Goal: Information Seeking & Learning: Learn about a topic

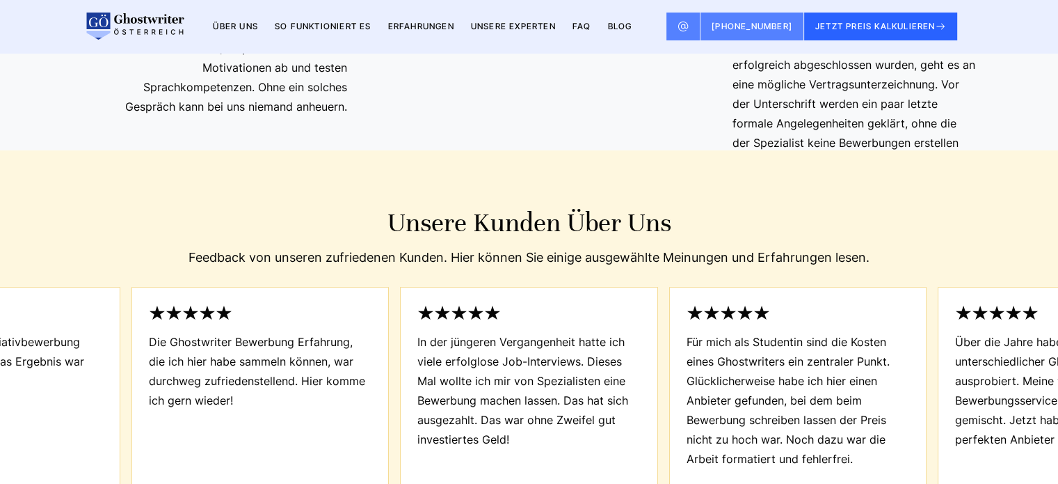
scroll to position [5637, 0]
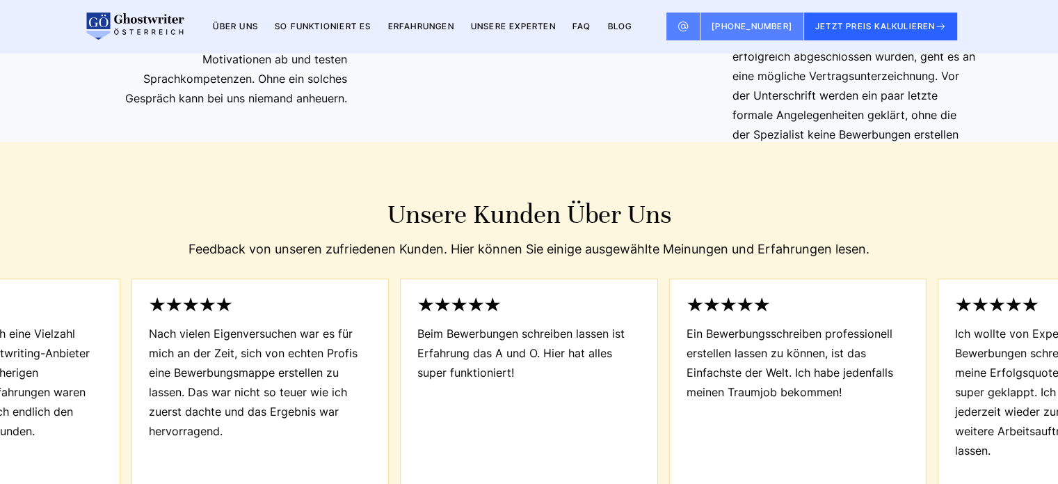
scroll to position [5637, 0]
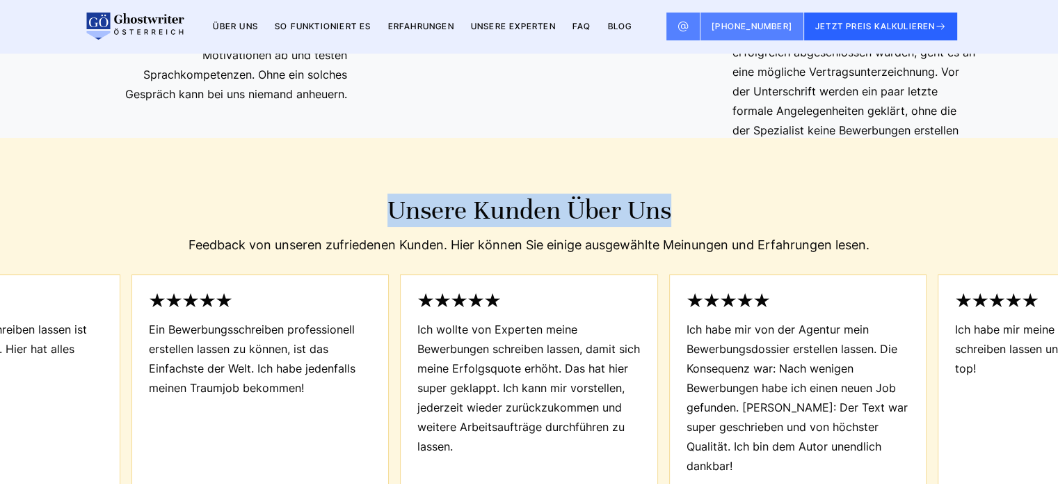
copy h2 "Unsere Kunden über uns"
drag, startPoint x: 672, startPoint y: 156, endPoint x: 467, endPoint y: 125, distance: 206.9
click at [388, 193] on h2 "Unsere Kunden über uns" at bounding box center [529, 209] width 868 height 33
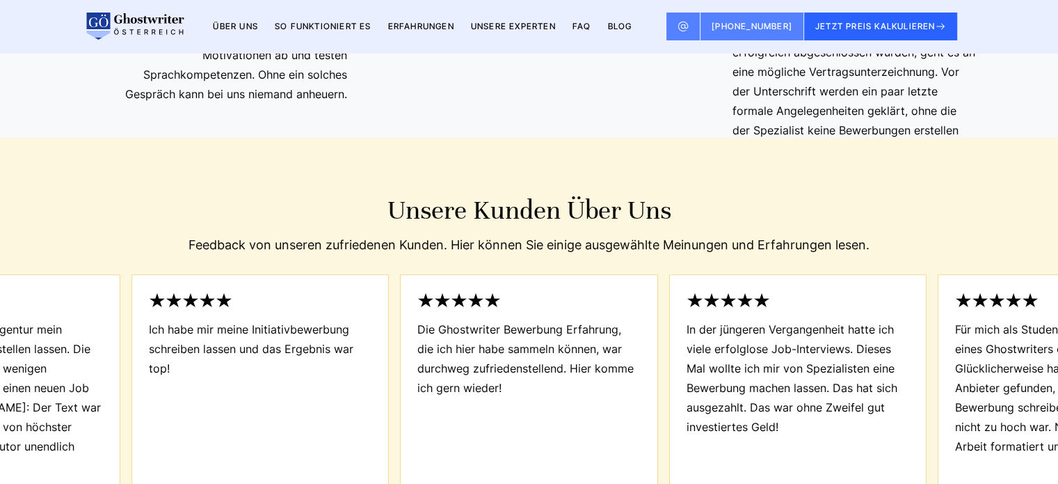
copy div "Feedback von unseren zufriedenen Kunden. Hier können Sie einige ausgewählte Mei…"
drag, startPoint x: 809, startPoint y: 198, endPoint x: 187, endPoint y: 183, distance: 621.6
click at [187, 234] on div "Feedback von unseren zufriedenen Kunden. Hier können Sie einige ausgewählte Mei…" at bounding box center [529, 245] width 868 height 22
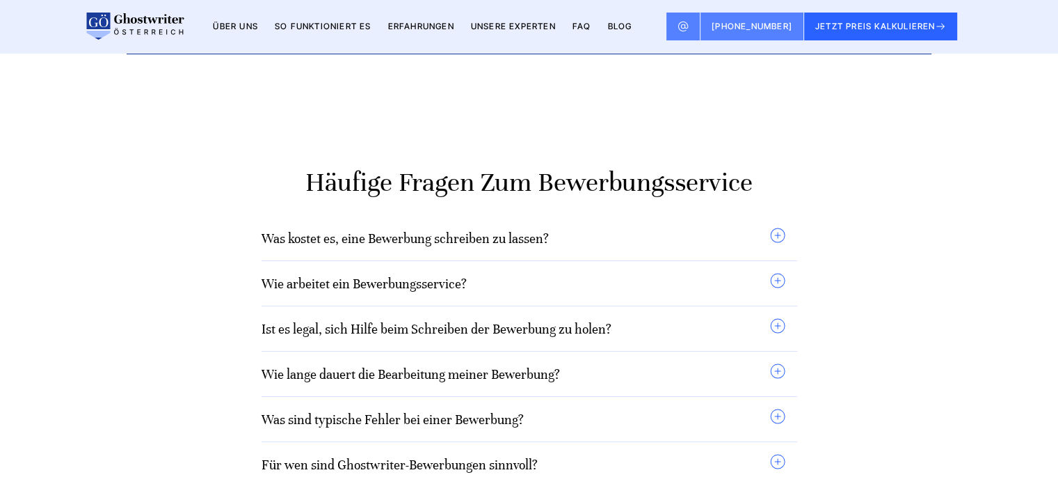
scroll to position [974, 0]
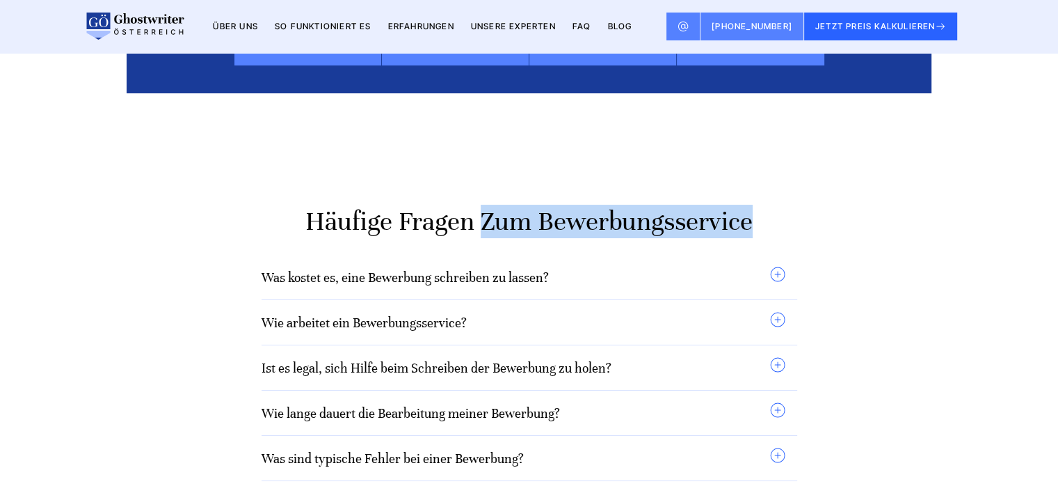
copy h2 "zum Bewerbungsservice"
drag, startPoint x: 484, startPoint y: 164, endPoint x: 759, endPoint y: 161, distance: 274.9
click at [759, 205] on h2 "Häufige Fragen zum Bewerbungsservice" at bounding box center [529, 221] width 805 height 33
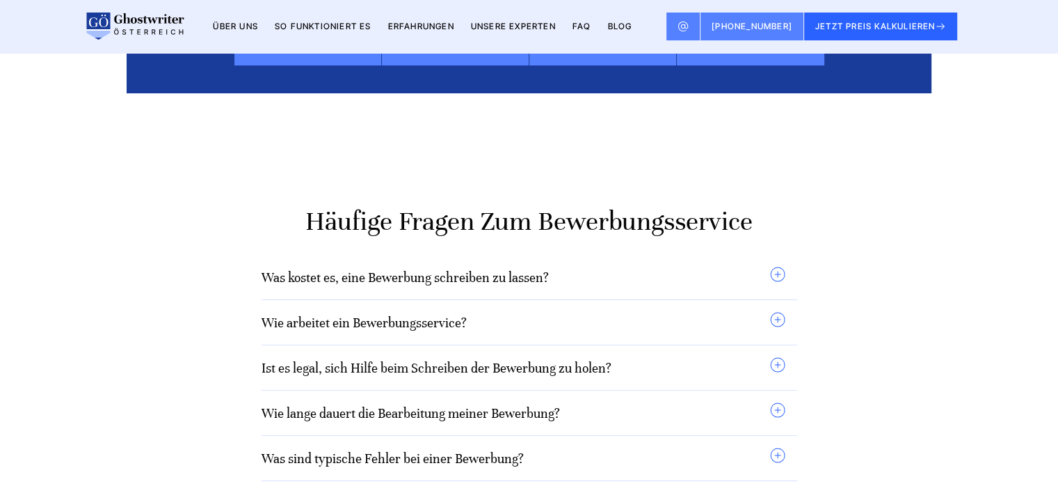
click at [587, 266] on summary "Was kostet es, eine Bewerbung schreiben zu lassen?" at bounding box center [524, 277] width 525 height 22
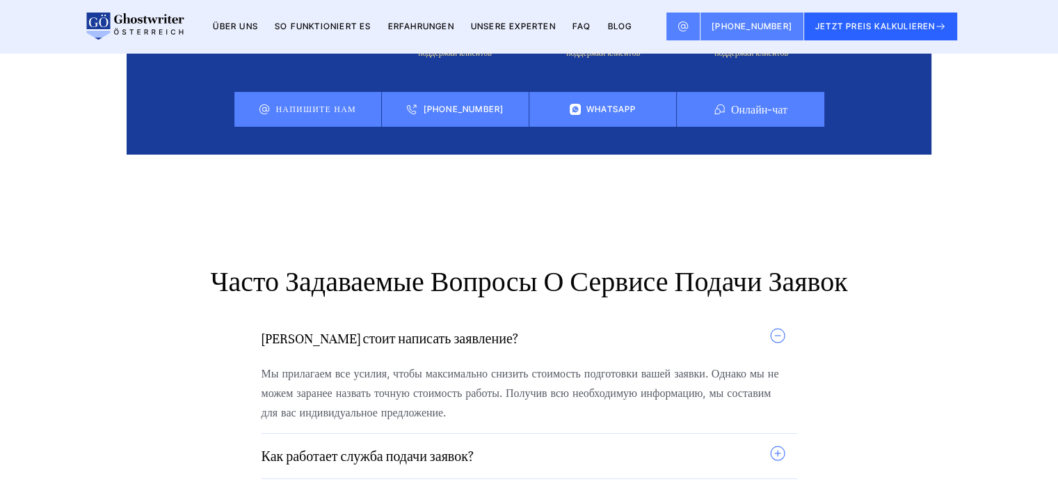
scroll to position [933, 0]
